Goal: Transaction & Acquisition: Purchase product/service

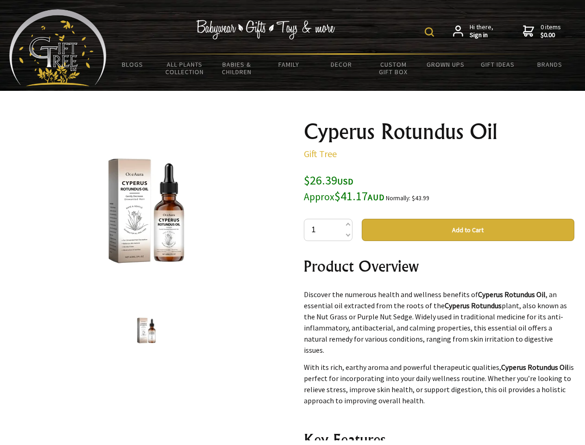
click at [431, 32] on img at bounding box center [429, 31] width 9 height 9
